Goal: Register for event/course

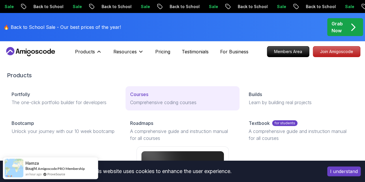
click at [130, 103] on p "Comprehensive coding courses" at bounding box center [182, 102] width 105 height 7
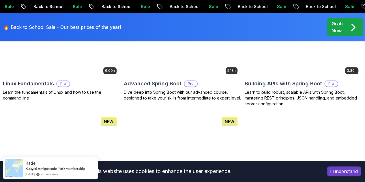
scroll to position [202, 0]
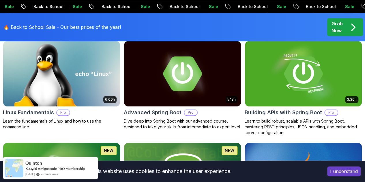
click at [123, 141] on img at bounding box center [61, 175] width 123 height 69
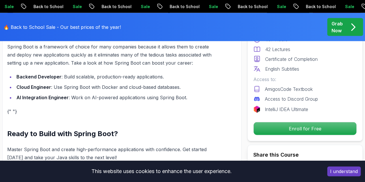
scroll to position [634, 0]
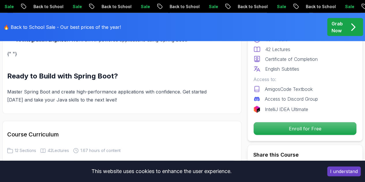
scroll to position [692, 0]
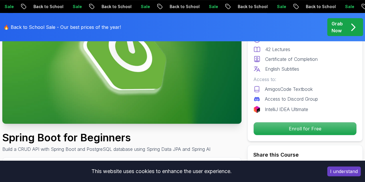
scroll to position [58, 0]
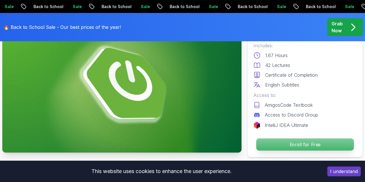
click at [302, 138] on p "Enroll for Free" at bounding box center [304, 144] width 97 height 12
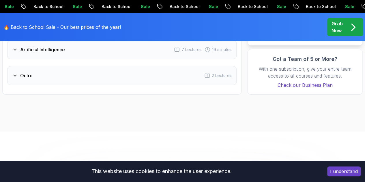
scroll to position [1127, 0]
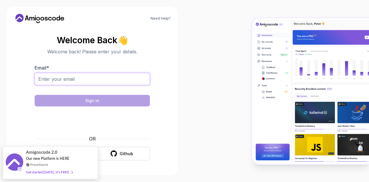
click at [44, 76] on input "Email *" at bounding box center [92, 79] width 115 height 12
click at [52, 79] on input "Email *" at bounding box center [92, 79] width 115 height 12
click at [61, 81] on input "Email *" at bounding box center [92, 79] width 115 height 12
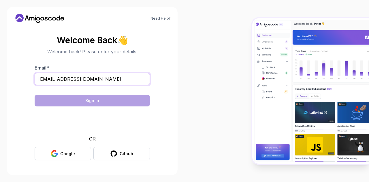
type input "[EMAIL_ADDRESS][DOMAIN_NAME]"
click at [69, 151] on div "Google" at bounding box center [67, 154] width 15 height 6
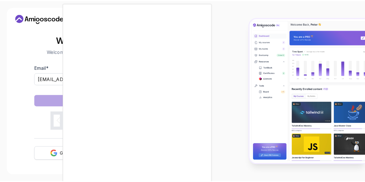
scroll to position [4, 0]
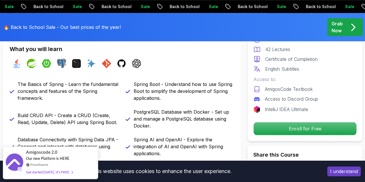
scroll to position [173, 0]
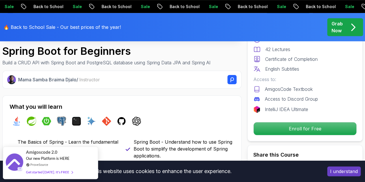
scroll to position [202, 0]
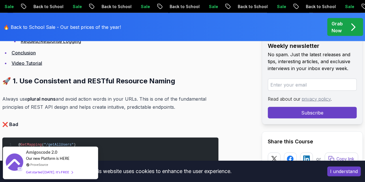
scroll to position [490, 0]
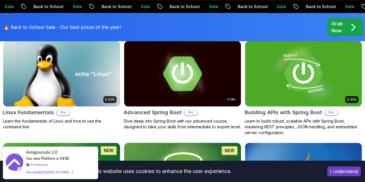
scroll to position [144, 0]
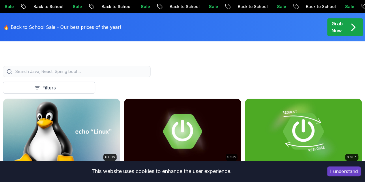
click at [307, 97] on img at bounding box center [303, 131] width 123 height 69
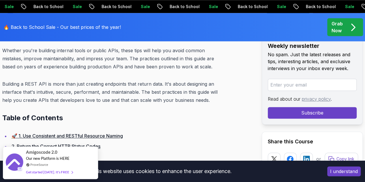
scroll to position [144, 0]
